Goal: Information Seeking & Learning: Learn about a topic

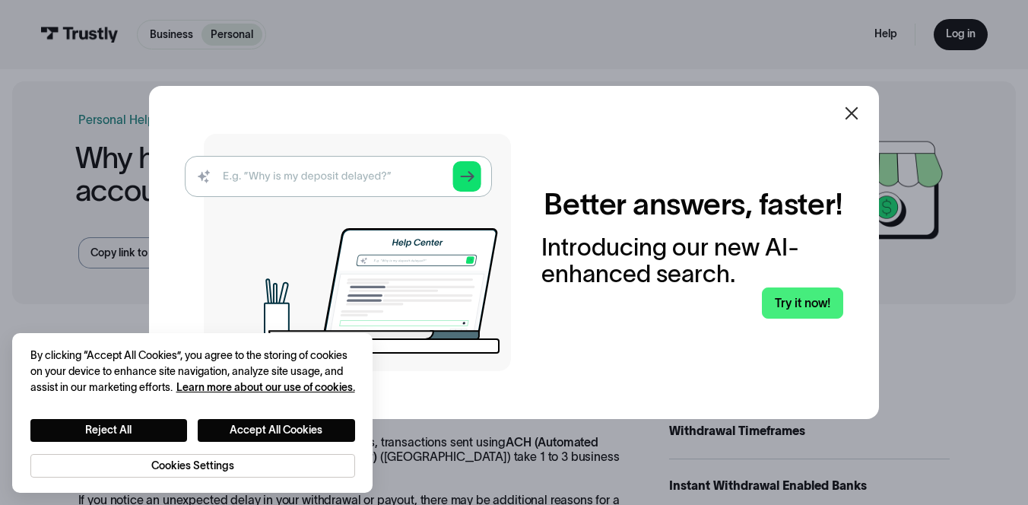
click at [853, 108] on icon at bounding box center [851, 113] width 18 height 18
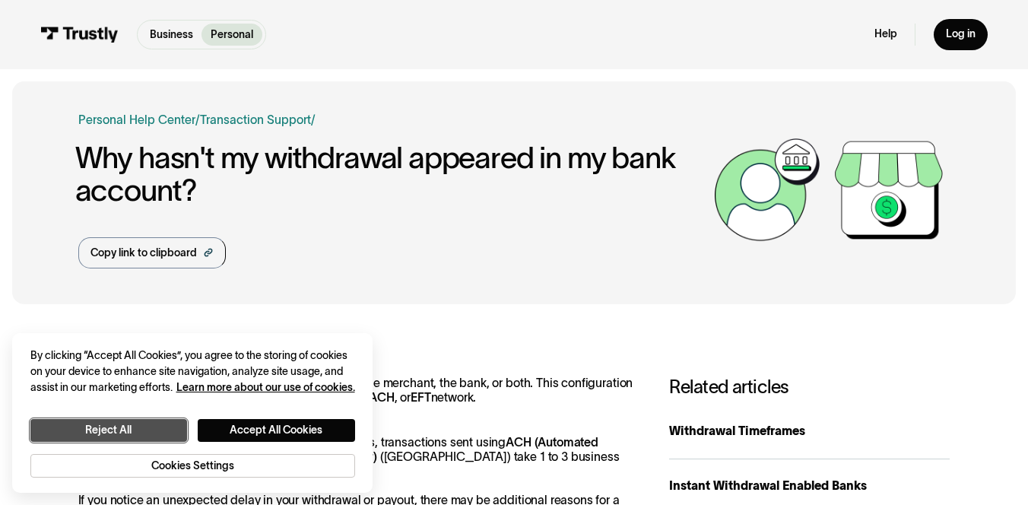
click at [140, 422] on button "Reject All" at bounding box center [108, 430] width 157 height 23
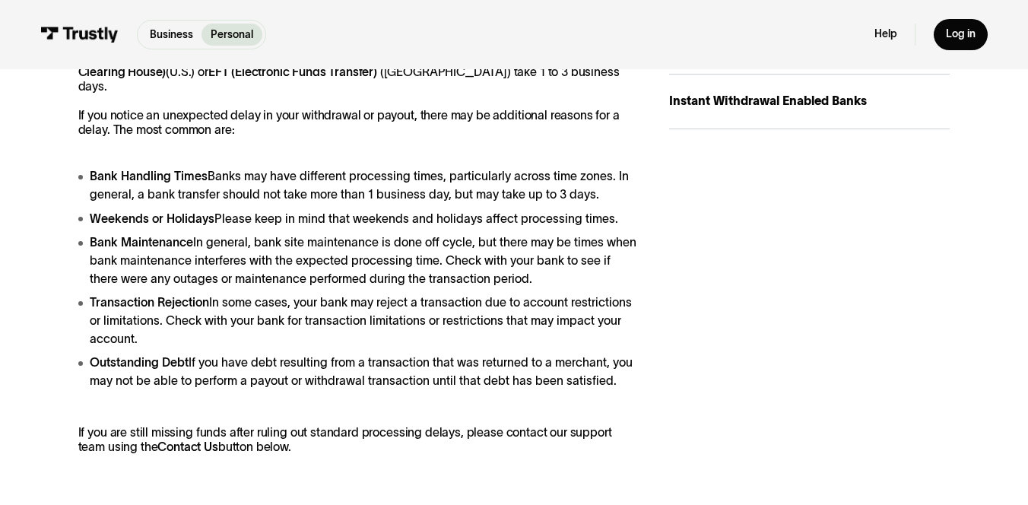
scroll to position [639, 0]
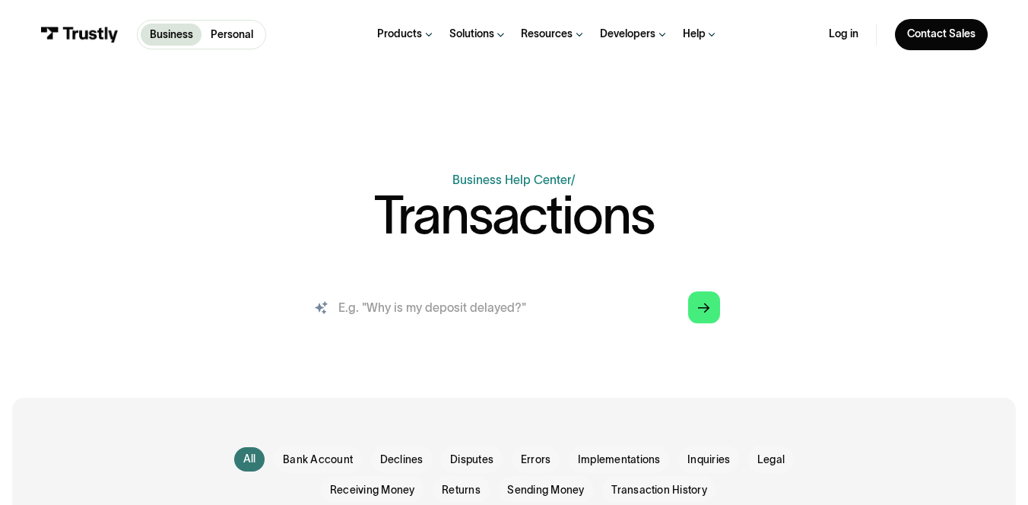
click at [390, 322] on input "search" at bounding box center [514, 308] width 436 height 48
